Goal: Information Seeking & Learning: Learn about a topic

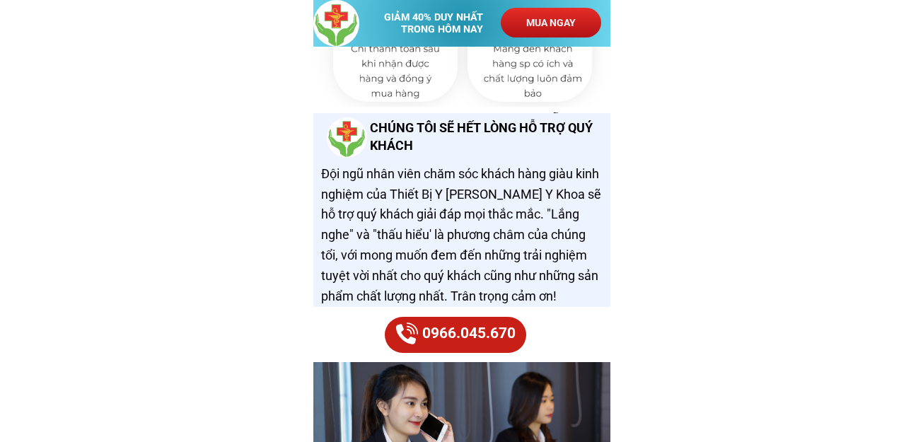
scroll to position [7143, 0]
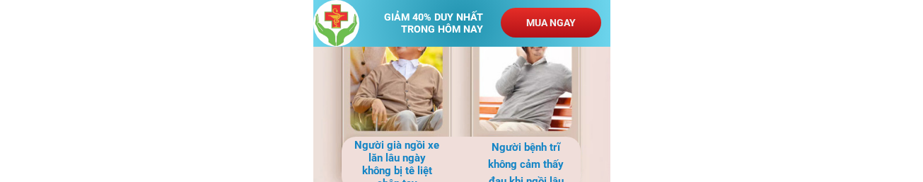
scroll to position [2334, 0]
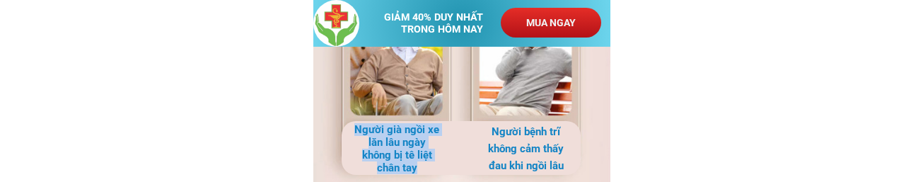
drag, startPoint x: 358, startPoint y: 129, endPoint x: 425, endPoint y: 163, distance: 75.3
click at [425, 163] on h3 "Người già ngồi xe lăn lâu ngày không bị tê liệt chân tay" at bounding box center [397, 148] width 87 height 51
copy h3 "Người già ngồi xe lăn lâu ngày không bị tê liệt chân tay"
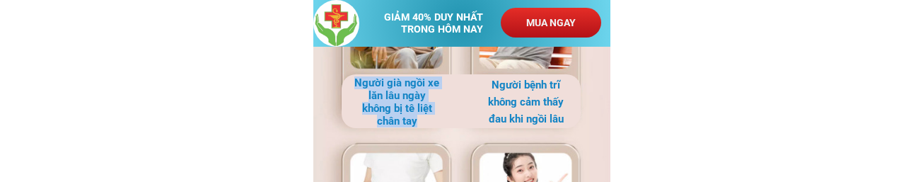
scroll to position [2405, 0]
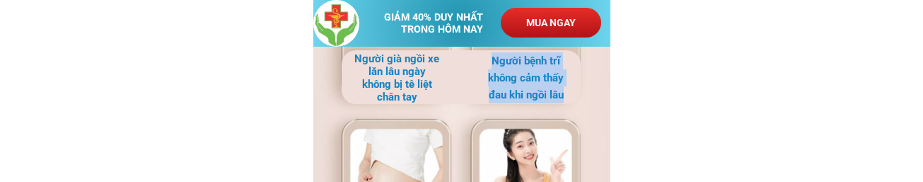
drag, startPoint x: 494, startPoint y: 60, endPoint x: 569, endPoint y: 95, distance: 82.3
click at [569, 95] on h3 "Người bệnh trĩ không cảm thấy đau khi ngồi lâu" at bounding box center [525, 77] width 87 height 51
copy h3 "Người bệnh trĩ không cảm thấy đau khi ngồi lâu"
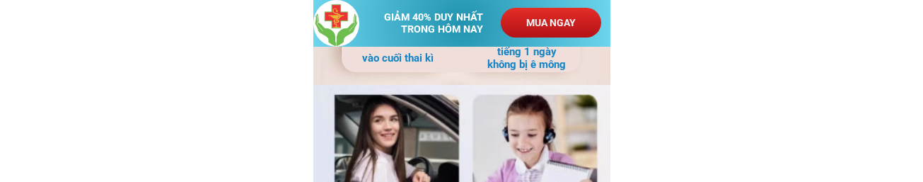
scroll to position [2547, 0]
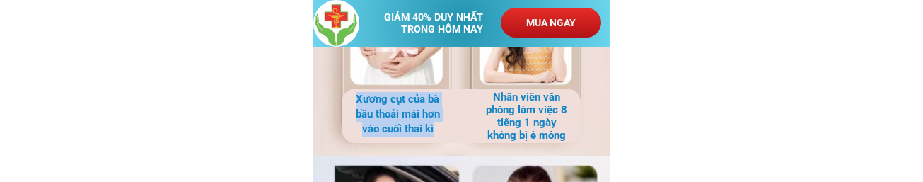
drag, startPoint x: 439, startPoint y: 133, endPoint x: 357, endPoint y: 95, distance: 90.5
click at [357, 95] on h3 "Xương cụt của bà bầu thoải mái hơn vào cuối thai kì" at bounding box center [397, 114] width 87 height 45
copy h3 "Xương cụt của bà bầu thoải mái hơn vào cuối thai kì"
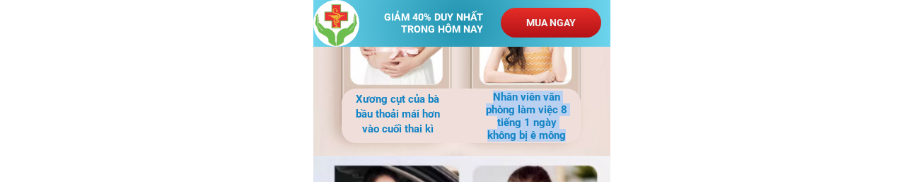
drag, startPoint x: 494, startPoint y: 95, endPoint x: 564, endPoint y: 135, distance: 80.8
click at [564, 135] on h3 "Nhân viên văn phòng làm việc 8 tiếng 1 ngày không bị ê mông" at bounding box center [526, 116] width 87 height 51
copy h3 "Nhân viên văn phòng làm việc 8 tiếng 1 ngày không bị ê mông"
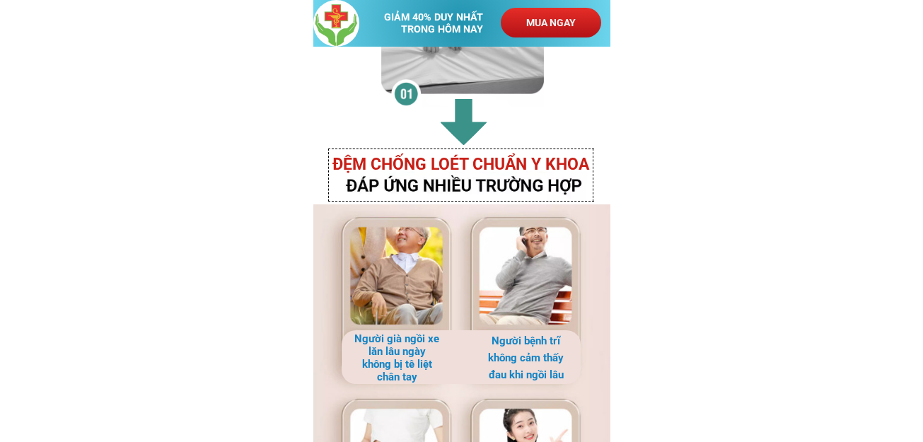
scroll to position [2122, 0]
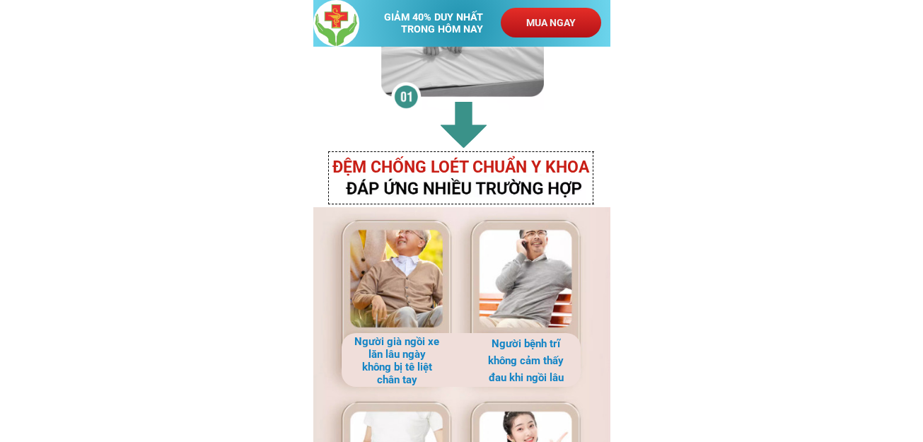
click at [371, 173] on h3 "ĐỆM CHỐNG LOÉT CHUẨN Y KHOA" at bounding box center [468, 168] width 272 height 26
drag, startPoint x: 335, startPoint y: 161, endPoint x: 464, endPoint y: 190, distance: 132.0
drag, startPoint x: 352, startPoint y: 187, endPoint x: 610, endPoint y: 182, distance: 257.5
click at [610, 182] on div at bounding box center [466, 82] width 297 height 265
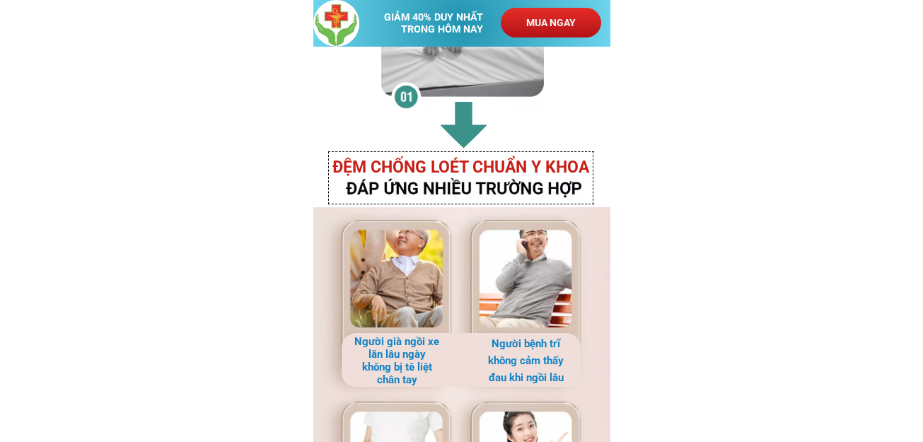
click at [398, 189] on div at bounding box center [466, 82] width 297 height 265
click at [362, 187] on div at bounding box center [466, 82] width 297 height 265
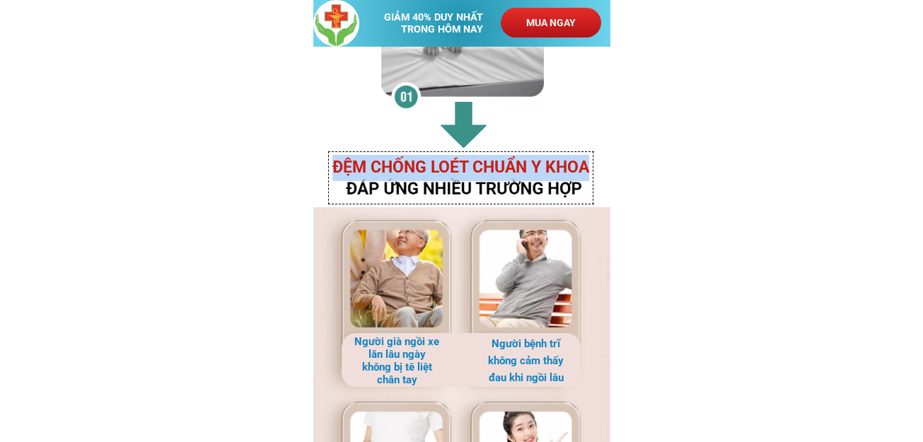
drag, startPoint x: 342, startPoint y: 187, endPoint x: 590, endPoint y: 164, distance: 248.7
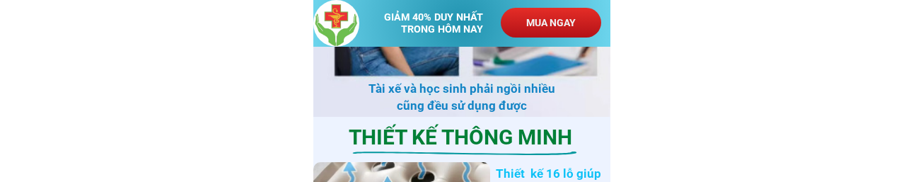
scroll to position [2829, 0]
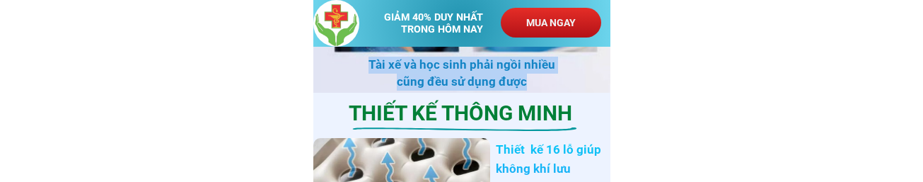
drag, startPoint x: 373, startPoint y: 59, endPoint x: 523, endPoint y: 78, distance: 151.9
click at [523, 78] on h3 "Tài xế và học sinh phải ngồi nhiều cũng đều sử dụng được" at bounding box center [461, 74] width 204 height 34
copy h3 "Tài xế và học sinh phải ngồi nhiều cũng đều sử dụng được"
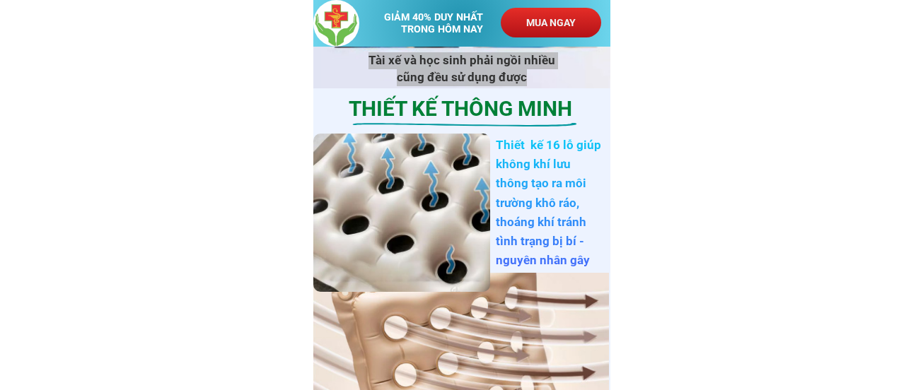
scroll to position [2759, 0]
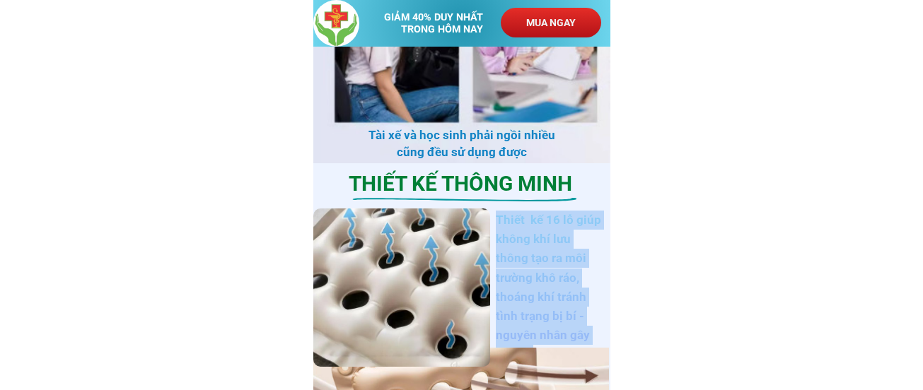
copy h3 "Thiết kế 16 lỗ giúp không khí lưu thông tạo ra môi trường khô ráo, thoáng khí t…"
drag, startPoint x: 498, startPoint y: 216, endPoint x: 553, endPoint y: 337, distance: 133.6
click at [553, 337] on h3 "Thiết kế 16 lỗ giúp không khí lưu thông tạo ra môi trường khô ráo, thoáng khí t…" at bounding box center [550, 288] width 108 height 154
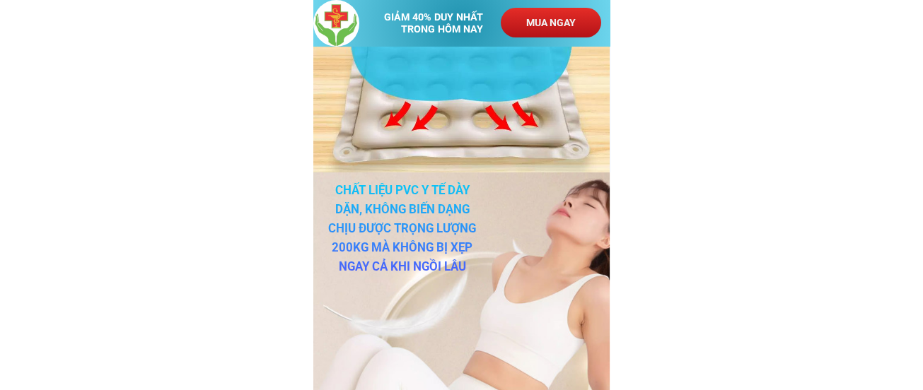
scroll to position [3395, 0]
